Goal: Find specific page/section: Find specific page/section

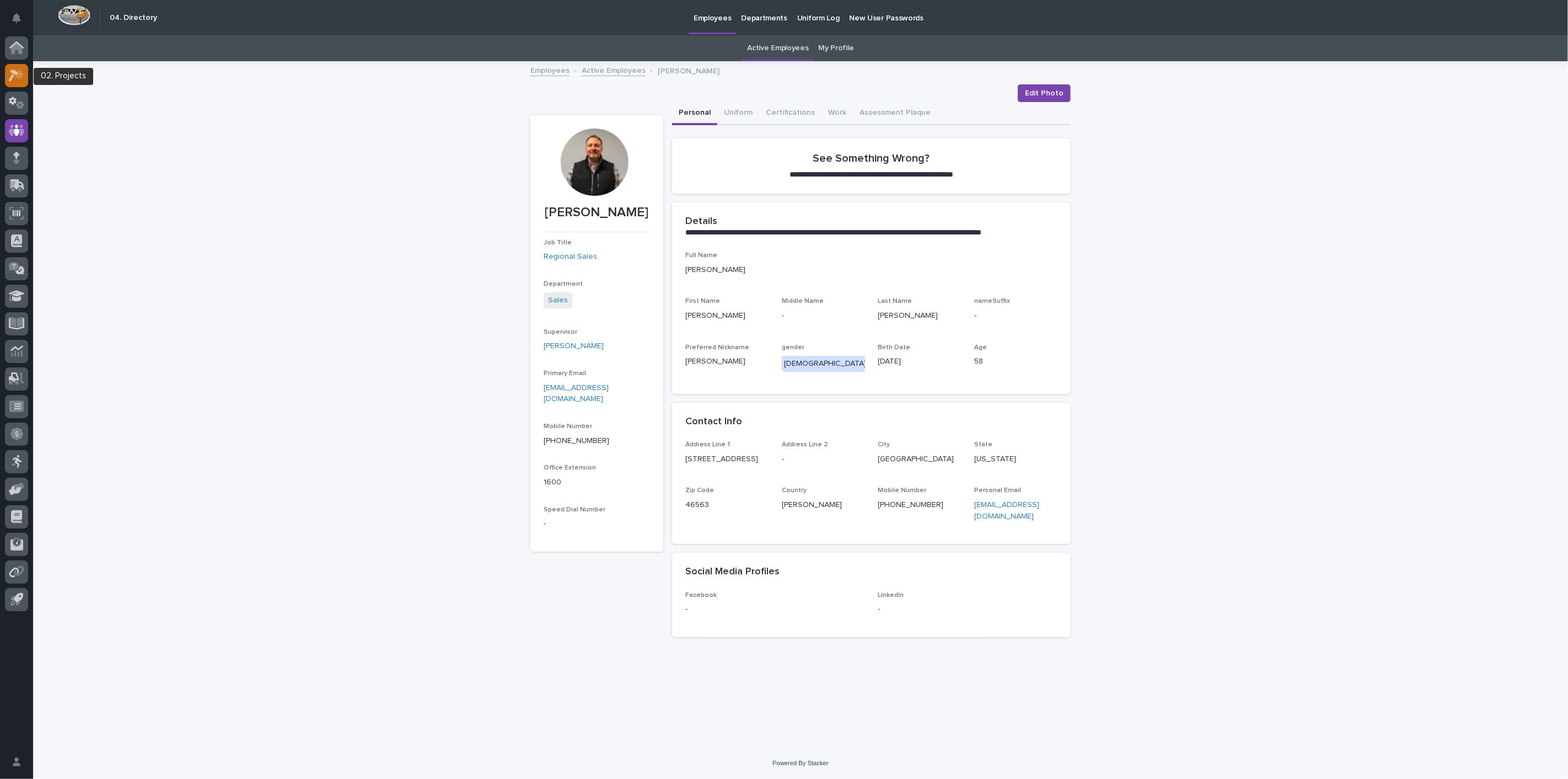
click at [19, 69] on icon at bounding box center [17, 75] width 16 height 13
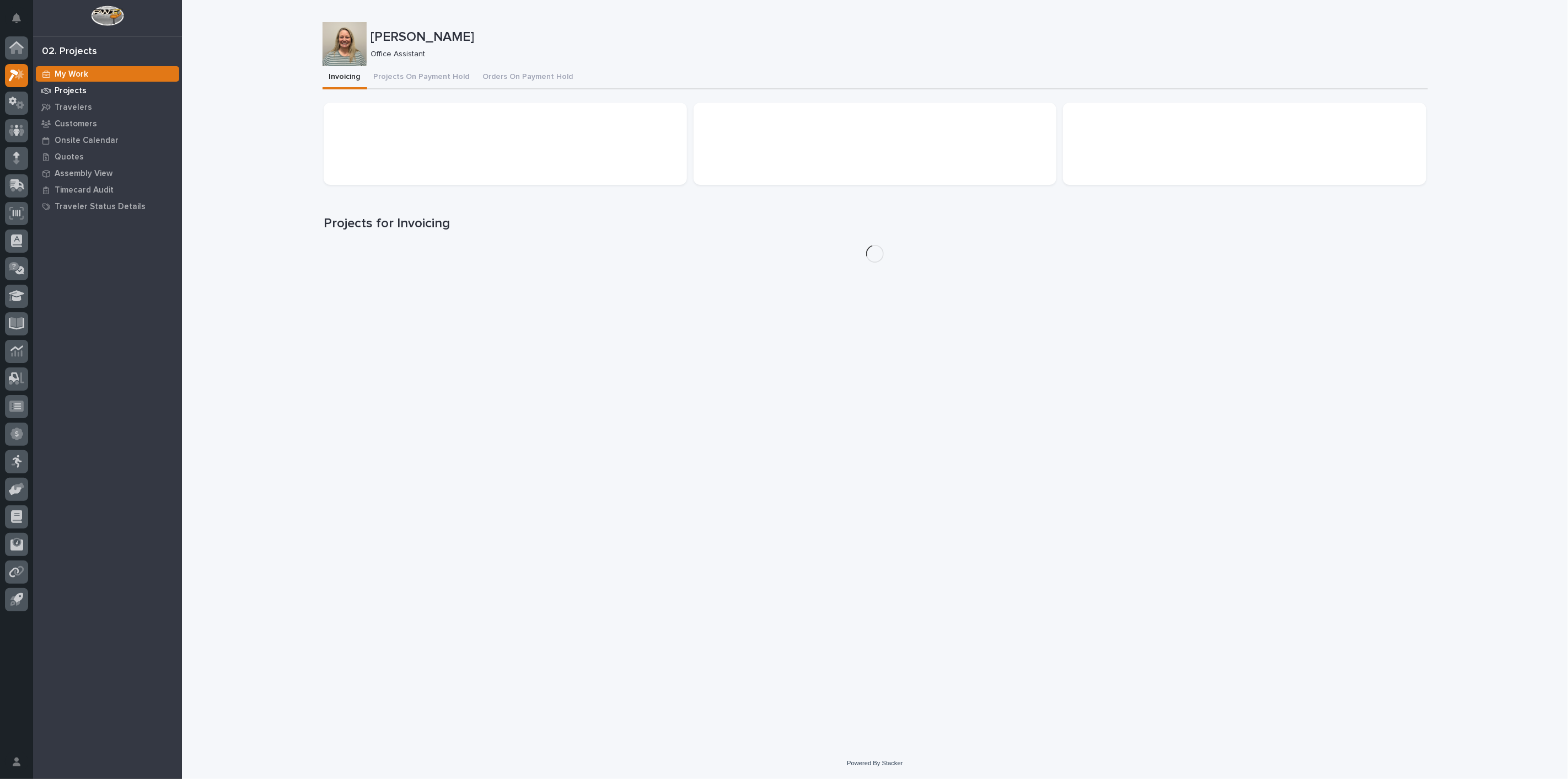
click at [74, 92] on p "Projects" at bounding box center [70, 91] width 32 height 10
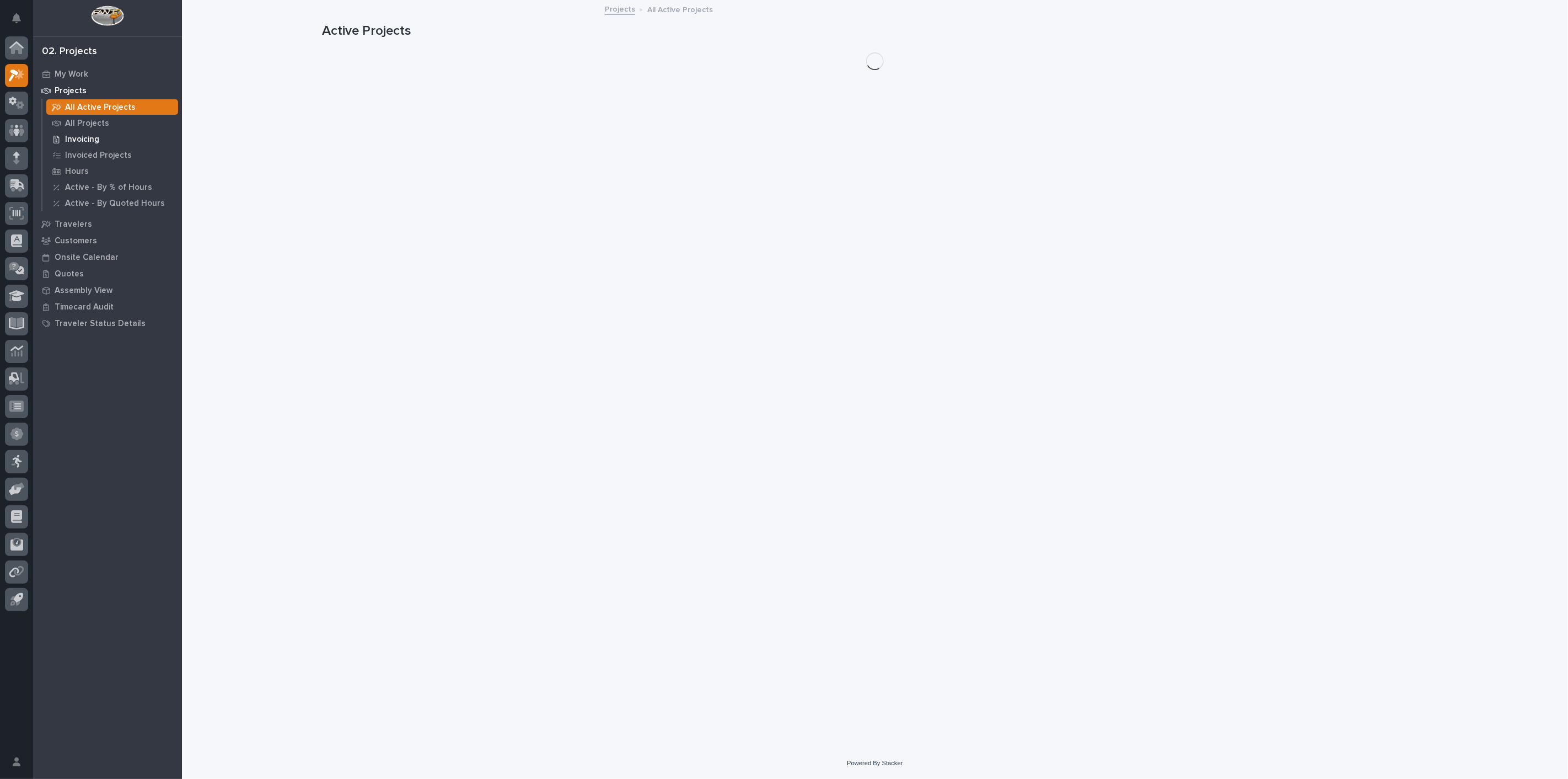
click at [78, 139] on p "Invoicing" at bounding box center [82, 140] width 34 height 10
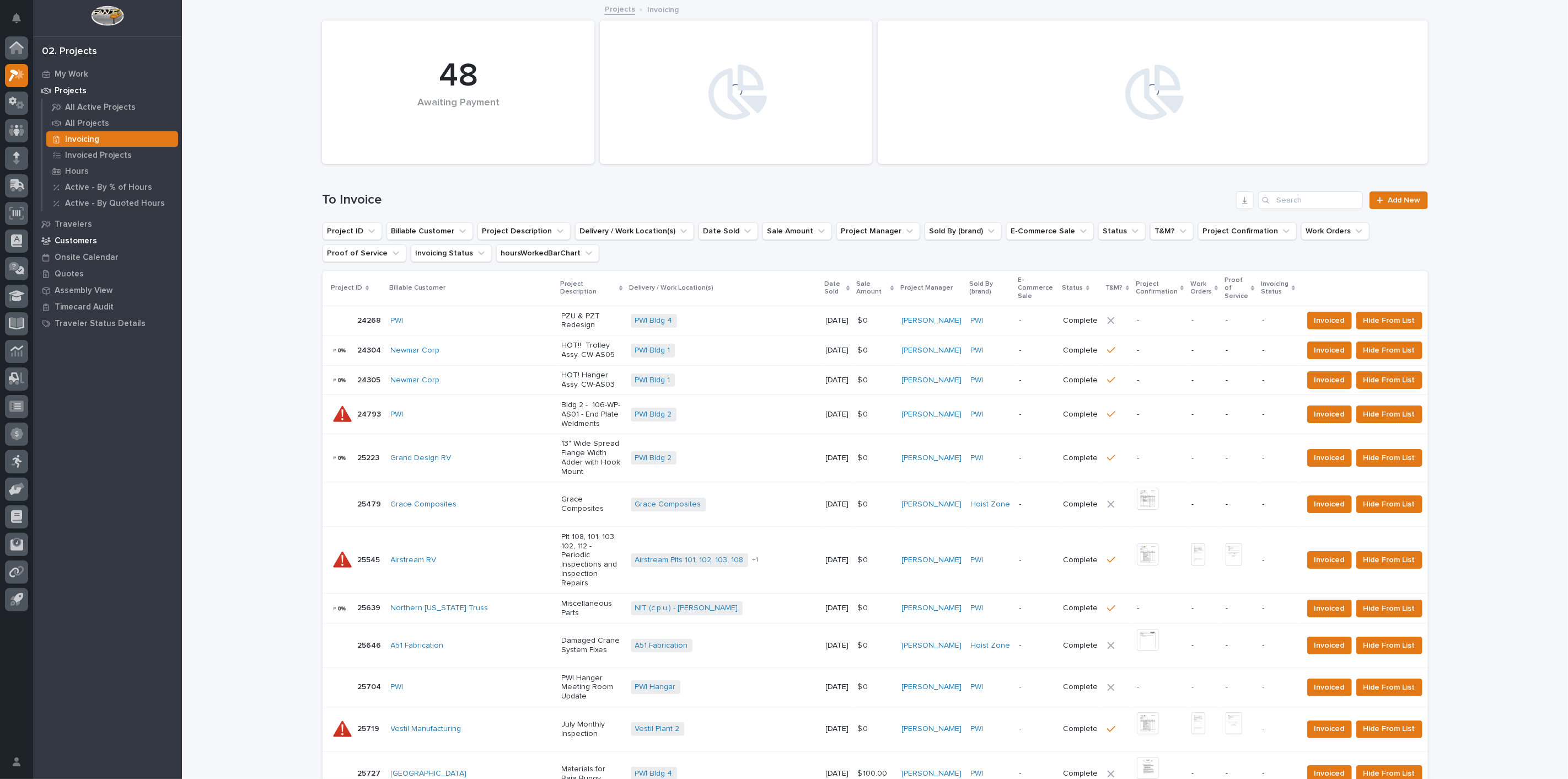
click at [80, 236] on p "Customers" at bounding box center [75, 241] width 43 height 10
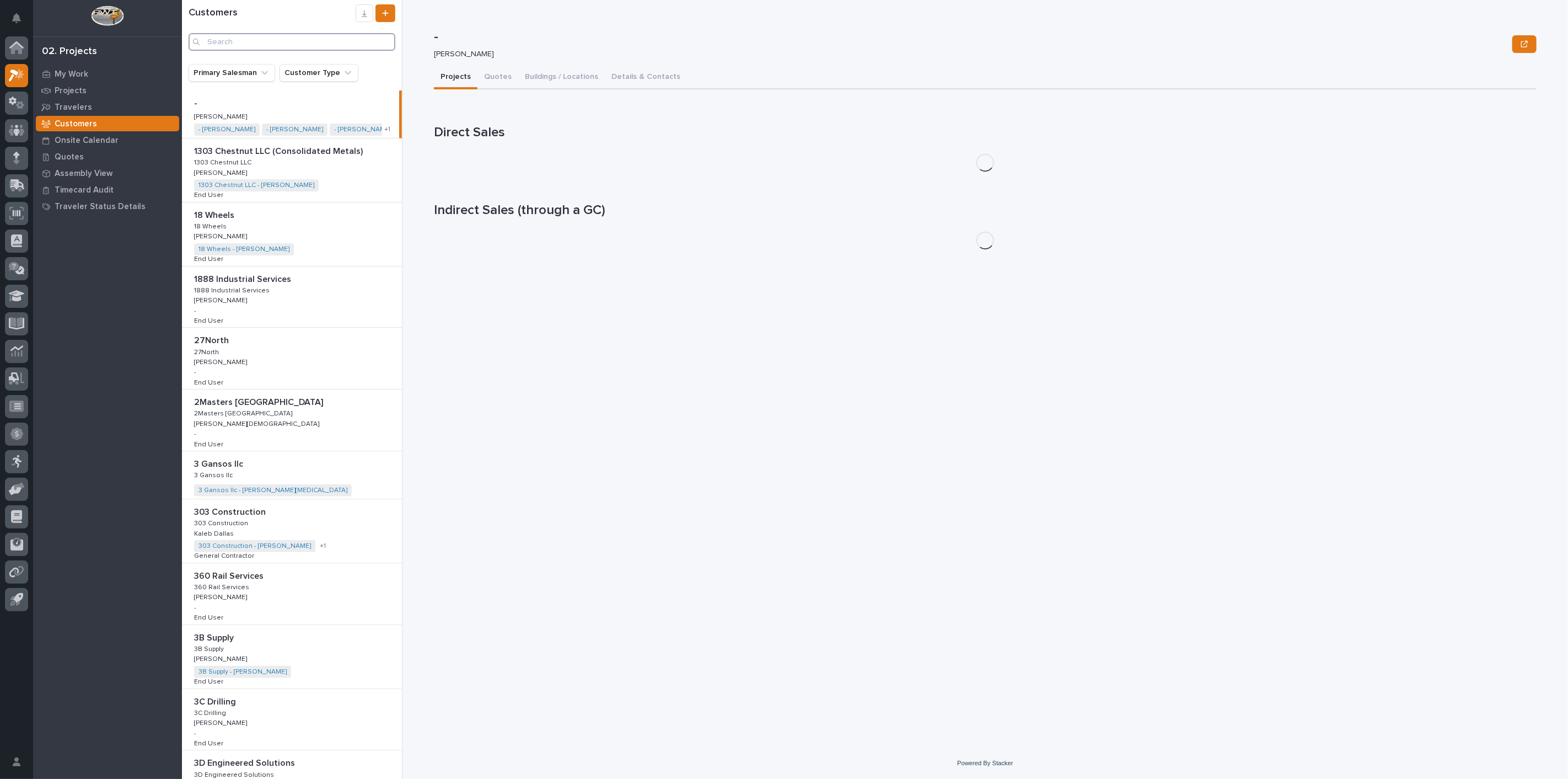
click at [265, 46] on input "Search" at bounding box center [292, 42] width 207 height 18
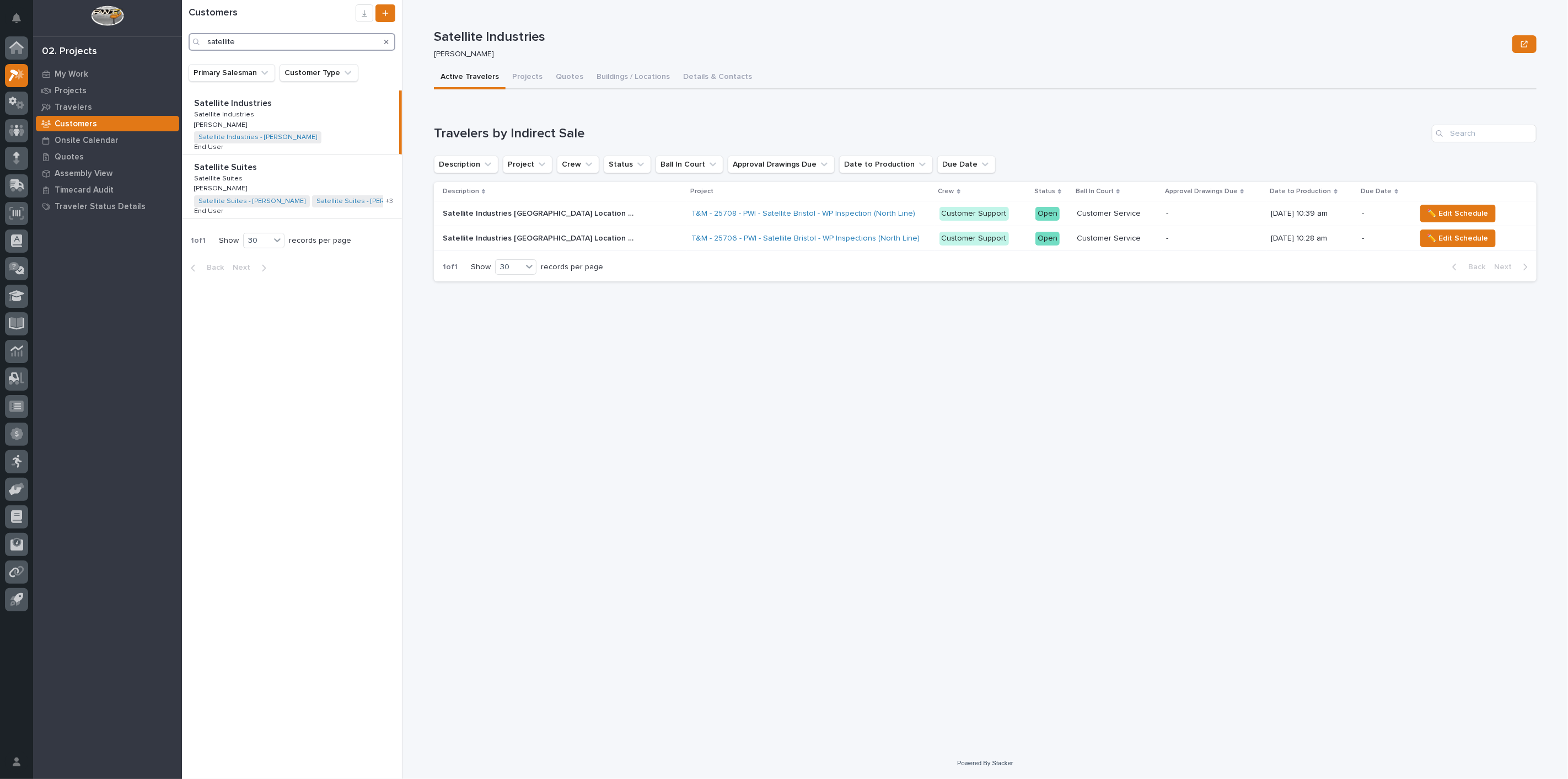
type input "satellite"
click at [218, 115] on p "Satellite Industries" at bounding box center [225, 114] width 62 height 10
click at [18, 49] on icon at bounding box center [16, 48] width 11 height 11
